Goal: Information Seeking & Learning: Find specific fact

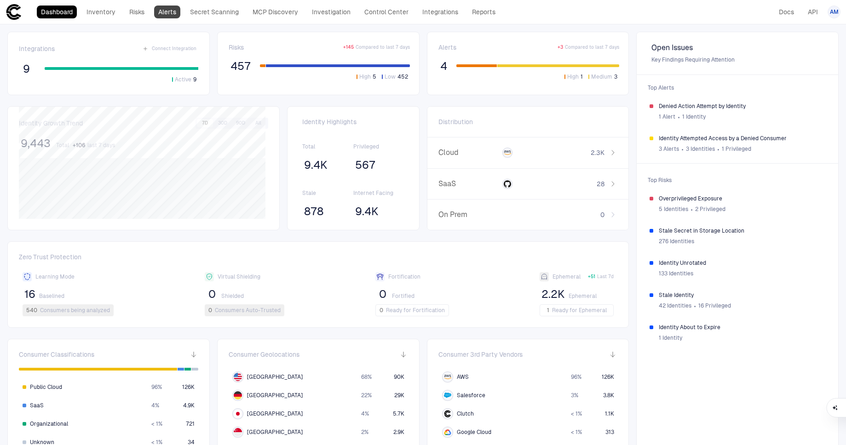
click at [175, 7] on link "Alerts" at bounding box center [167, 12] width 26 height 13
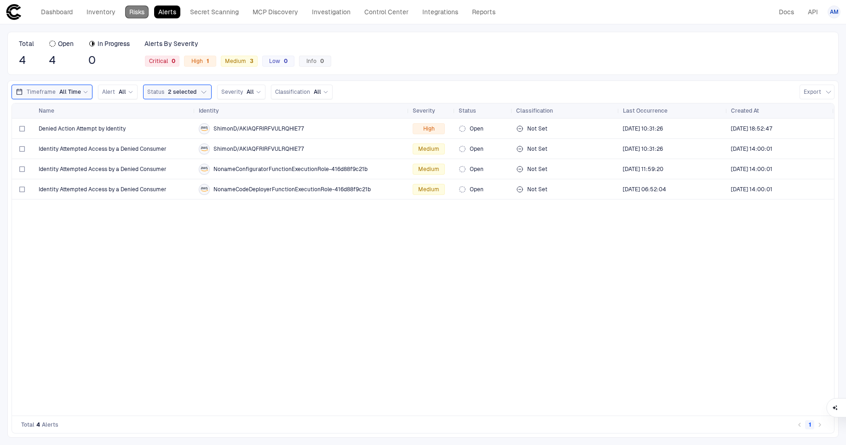
click at [131, 13] on link "Risks" at bounding box center [136, 12] width 23 height 13
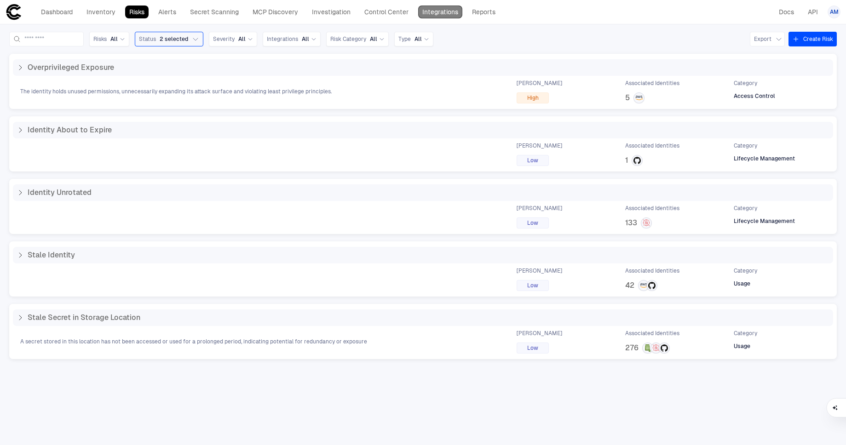
click at [442, 11] on link "Integrations" at bounding box center [440, 12] width 44 height 13
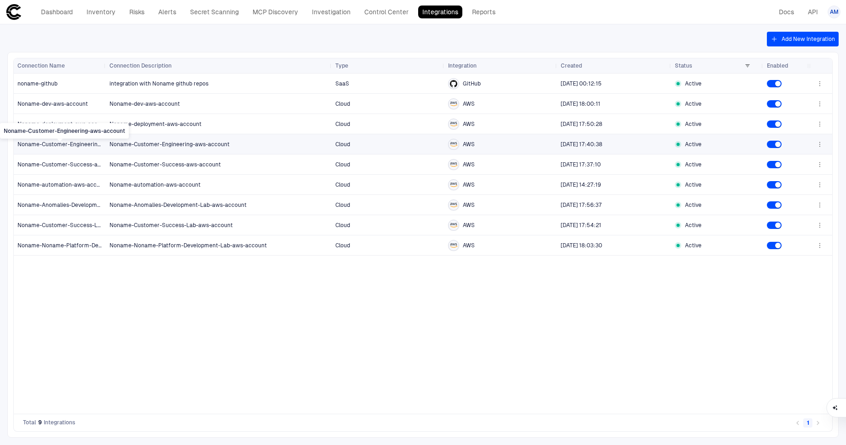
click at [67, 143] on span "Noname-Customer-Engineering-aws-account" at bounding box center [59, 144] width 85 height 7
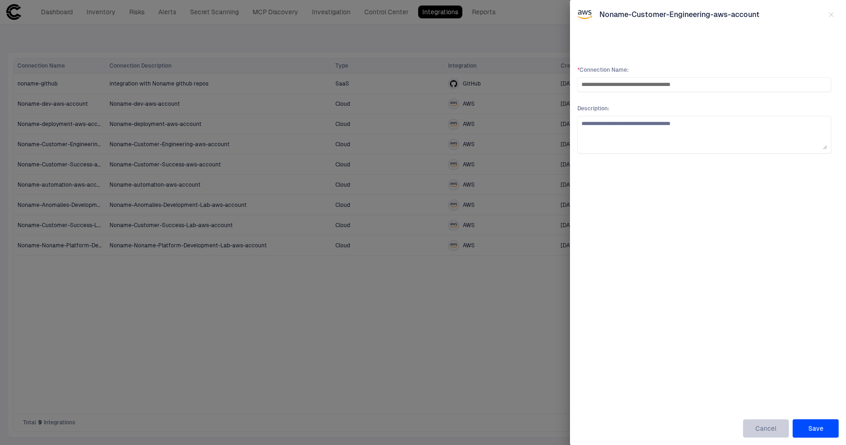
click at [762, 429] on button "Cancel" at bounding box center [766, 428] width 46 height 18
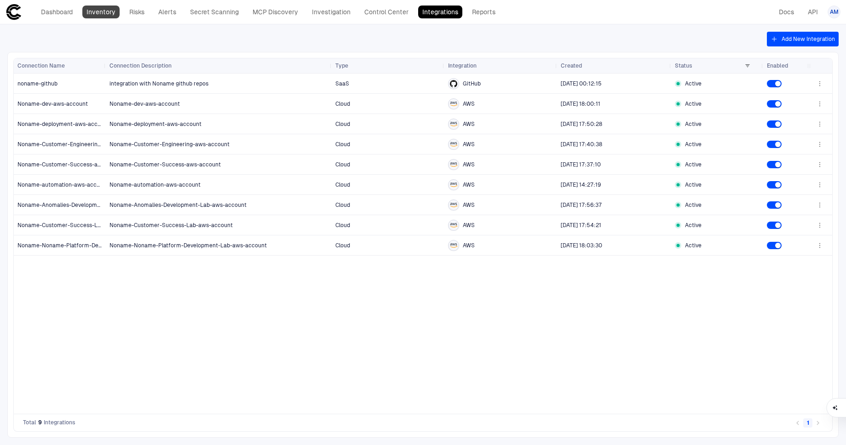
click at [111, 11] on link "Inventory" at bounding box center [100, 12] width 37 height 13
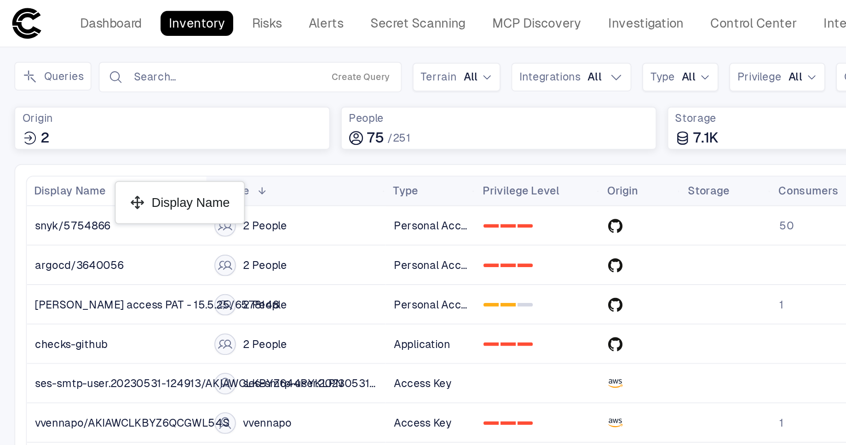
drag, startPoint x: 192, startPoint y: 98, endPoint x: 63, endPoint y: 97, distance: 128.3
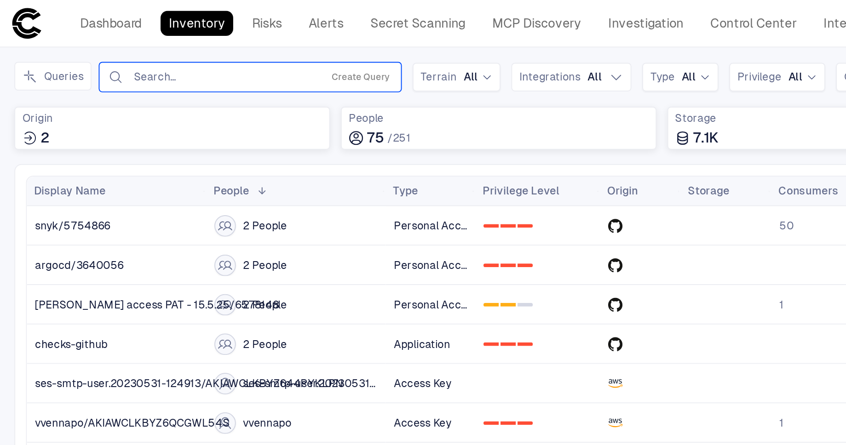
click at [78, 41] on input "text" at bounding box center [114, 39] width 93 height 7
type input "***"
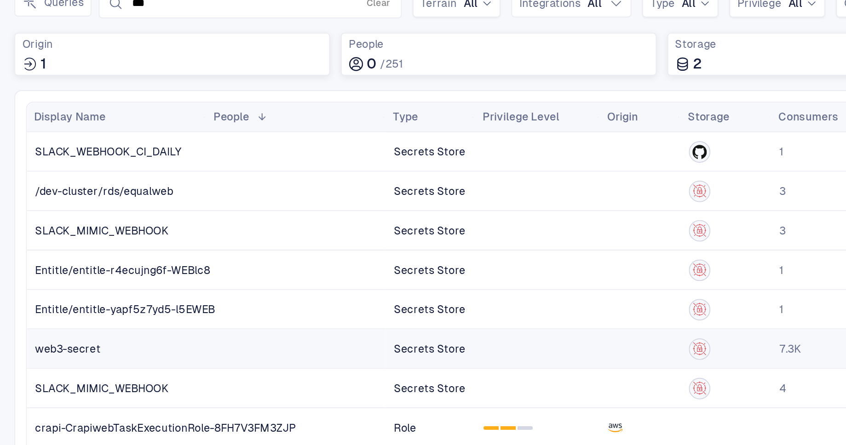
click at [37, 219] on span "web3-secret" at bounding box center [35, 216] width 34 height 7
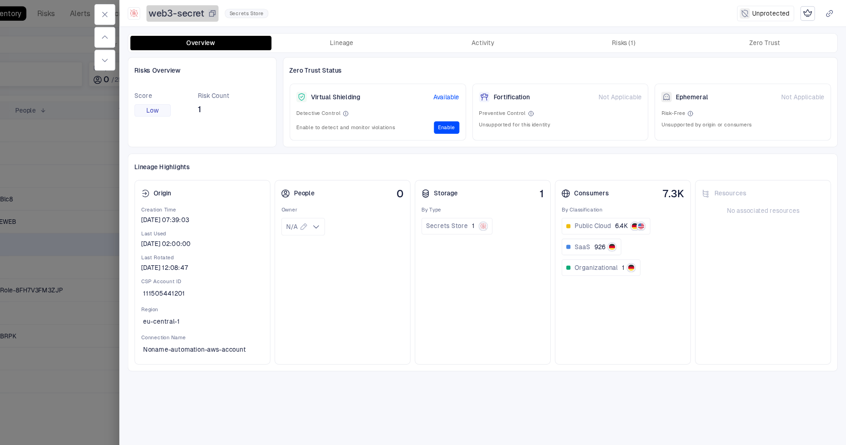
click at [285, 12] on icon "button" at bounding box center [283, 11] width 7 height 7
click at [400, 40] on button "Lineage" at bounding box center [399, 38] width 125 height 13
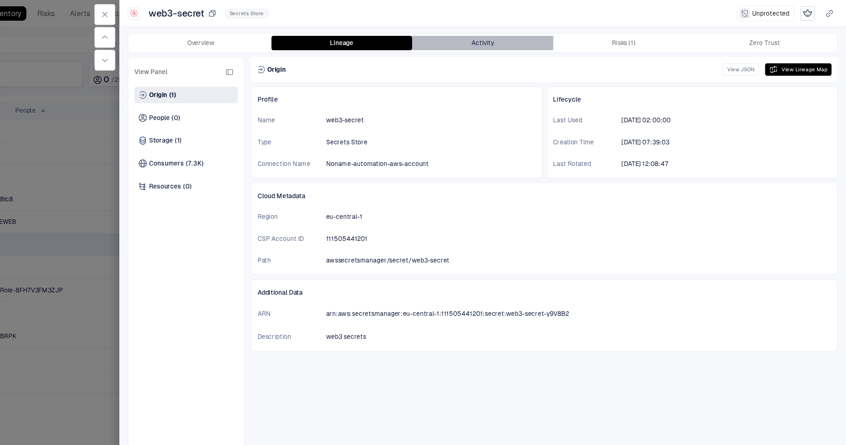
click at [542, 37] on button "Activity" at bounding box center [523, 38] width 125 height 13
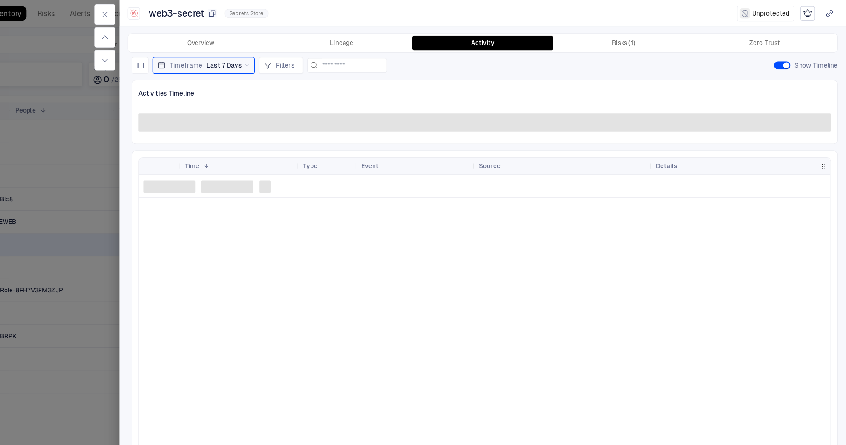
click at [186, 174] on div at bounding box center [423, 222] width 846 height 445
